Goal: Go to known website: Access a specific website the user already knows

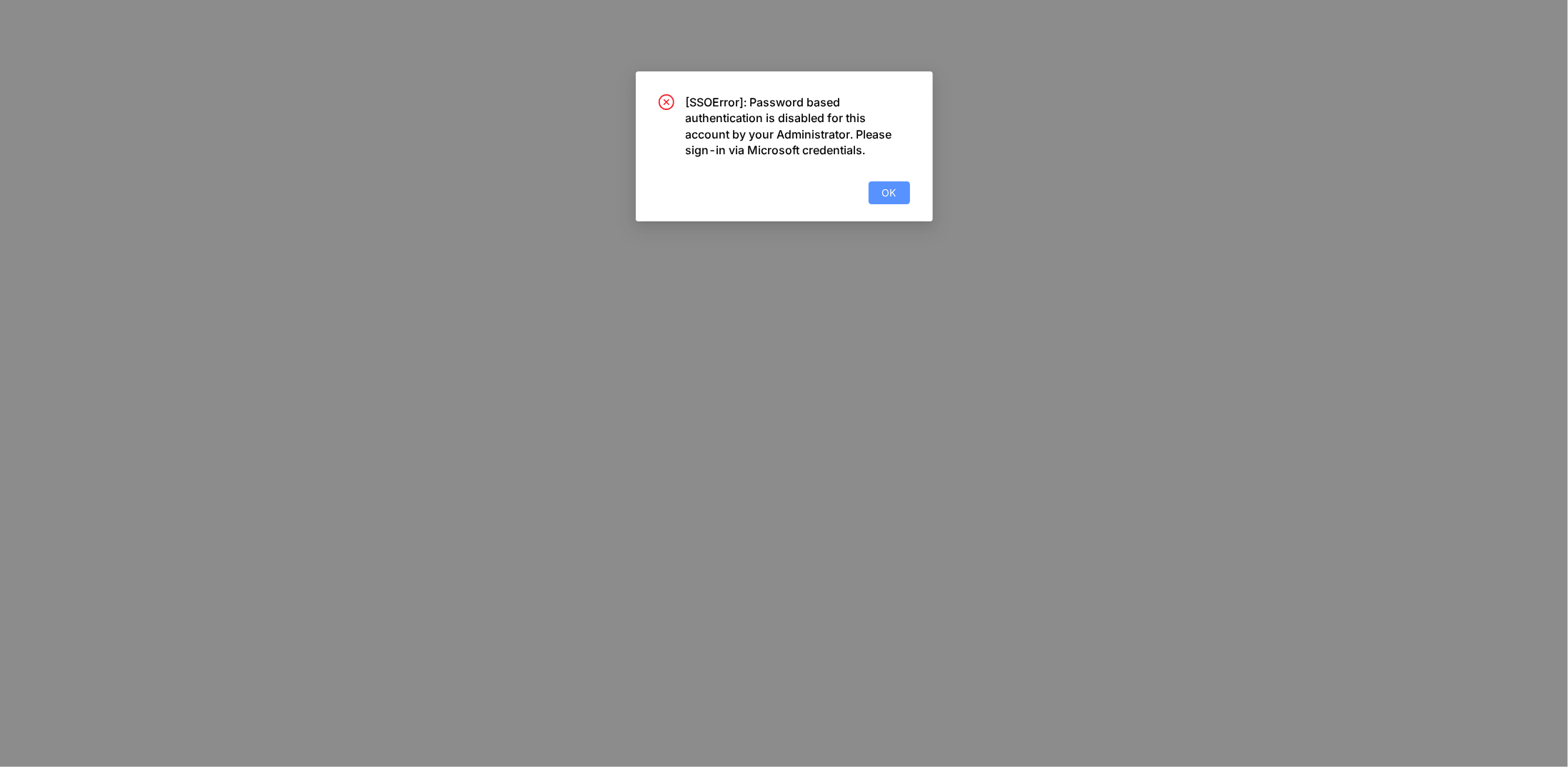
click at [890, 192] on span "OK" at bounding box center [889, 193] width 15 height 15
